Goal: Use online tool/utility: Use online tool/utility

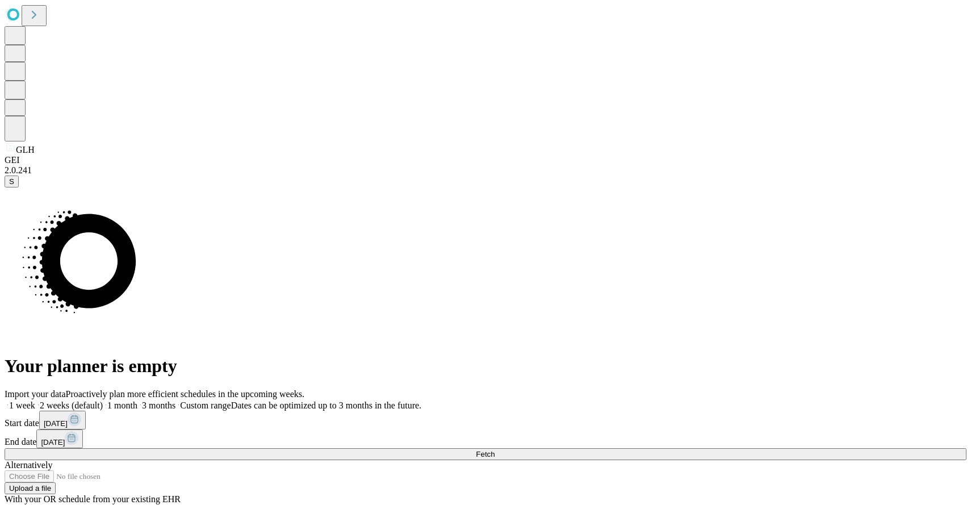
click at [35, 400] on span at bounding box center [35, 405] width 0 height 10
click at [709, 448] on button "Fetch" at bounding box center [486, 454] width 962 height 12
